Goal: Task Accomplishment & Management: Manage account settings

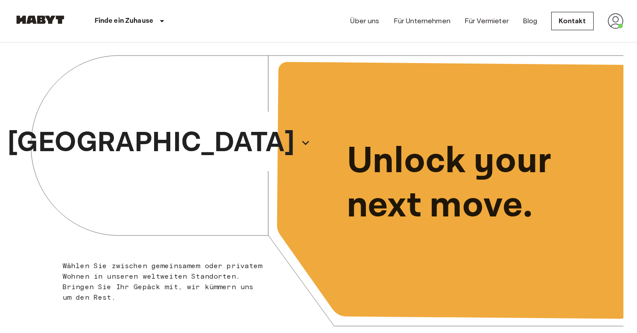
click at [612, 25] on img at bounding box center [615, 21] width 16 height 16
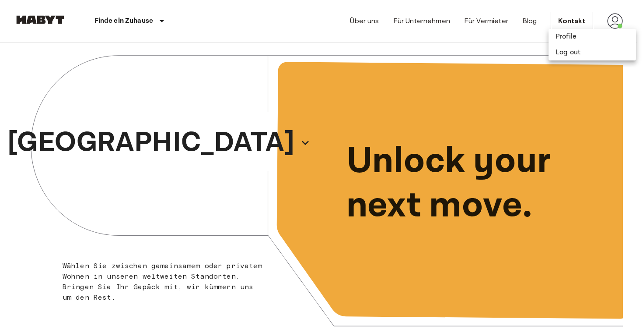
click at [601, 15] on div at bounding box center [321, 166] width 643 height 333
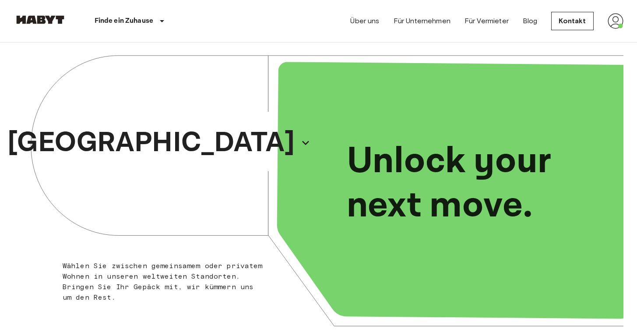
click at [612, 19] on img at bounding box center [615, 21] width 16 height 16
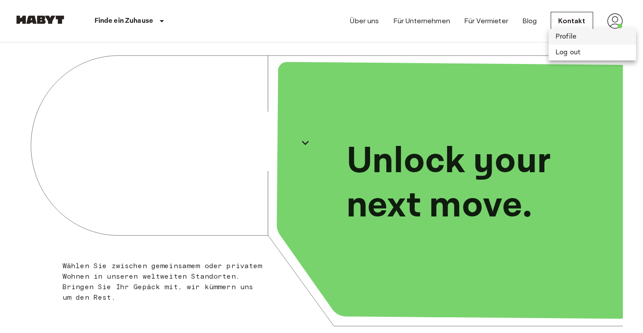
click at [571, 38] on li "Profile" at bounding box center [593, 37] width 88 height 16
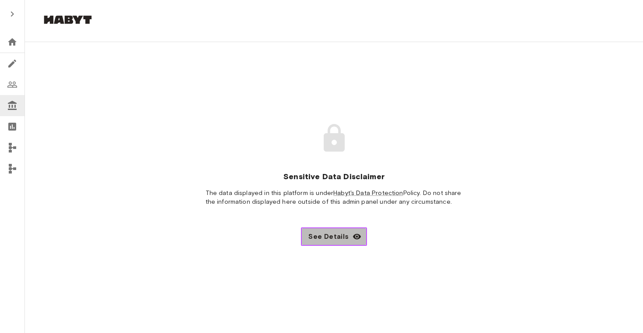
click at [347, 235] on span "See Details" at bounding box center [328, 236] width 40 height 11
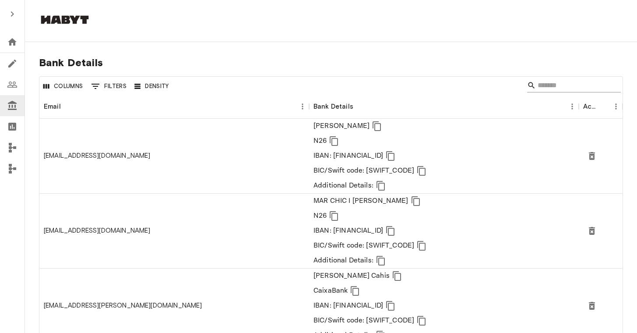
click at [571, 84] on input "Search" at bounding box center [572, 85] width 70 height 14
